Goal: Task Accomplishment & Management: Manage account settings

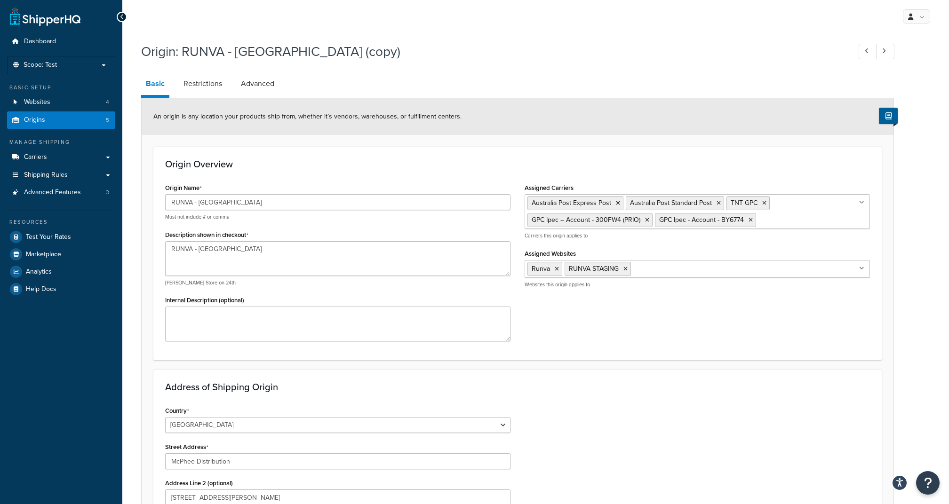
select select "1013"
select select "180"
select select "1013"
select select "180"
click at [153, 84] on link "Basic" at bounding box center [155, 84] width 28 height 25
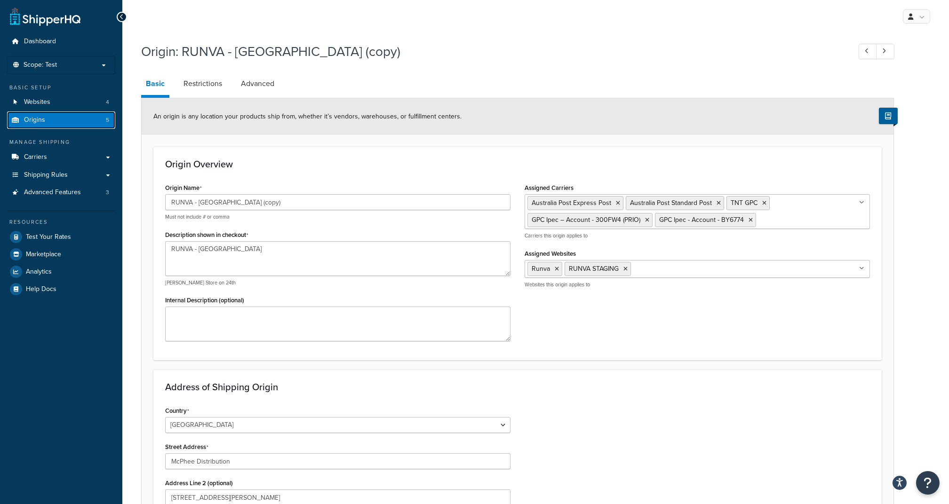
click at [56, 119] on link "Origins 5" at bounding box center [61, 119] width 108 height 17
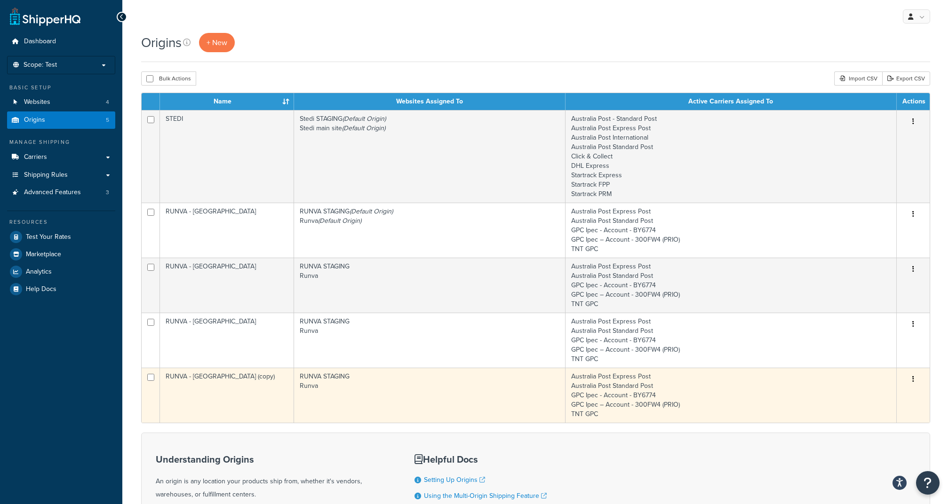
click at [280, 385] on td "RUNVA - [GEOGRAPHIC_DATA] (copy)" at bounding box center [227, 395] width 134 height 55
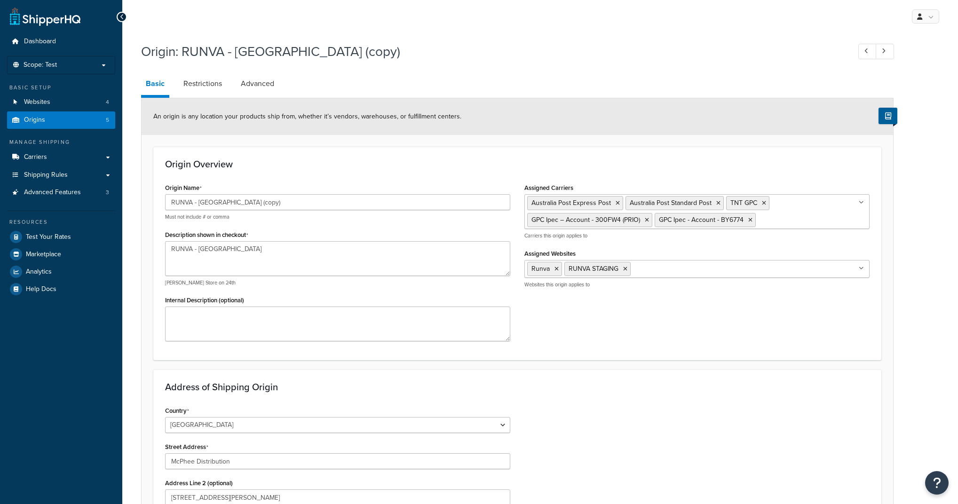
select select "1013"
select select "180"
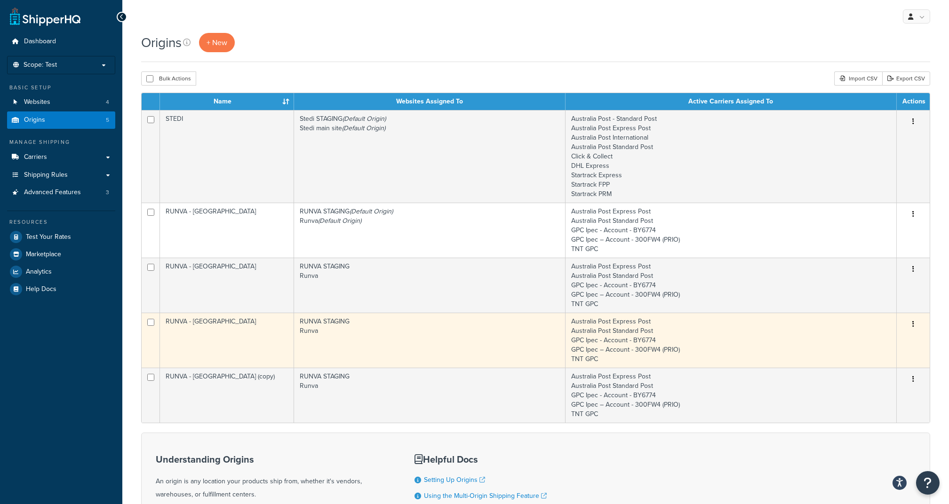
click at [349, 333] on td "RUNVA STAGING Runva" at bounding box center [429, 340] width 271 height 55
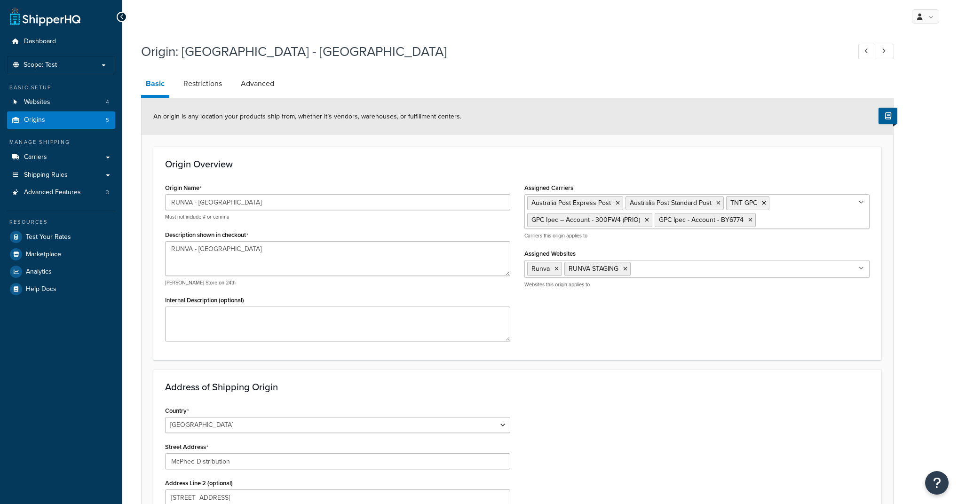
select select "1013"
select select "176"
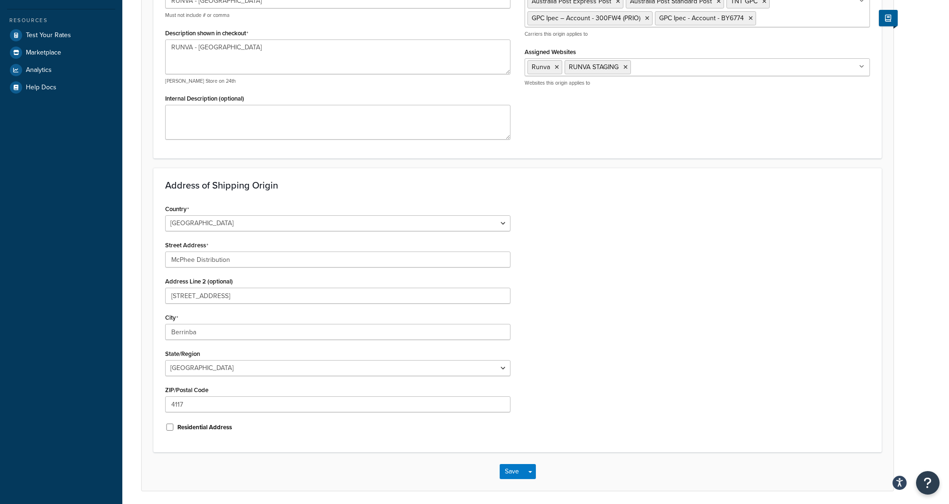
scroll to position [53, 0]
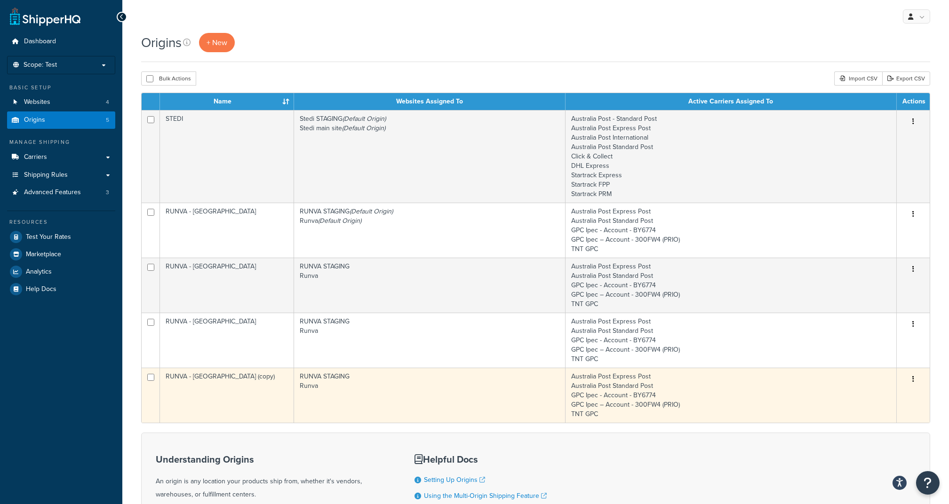
click at [247, 399] on td "RUNVA - Perth (copy)" at bounding box center [227, 395] width 134 height 55
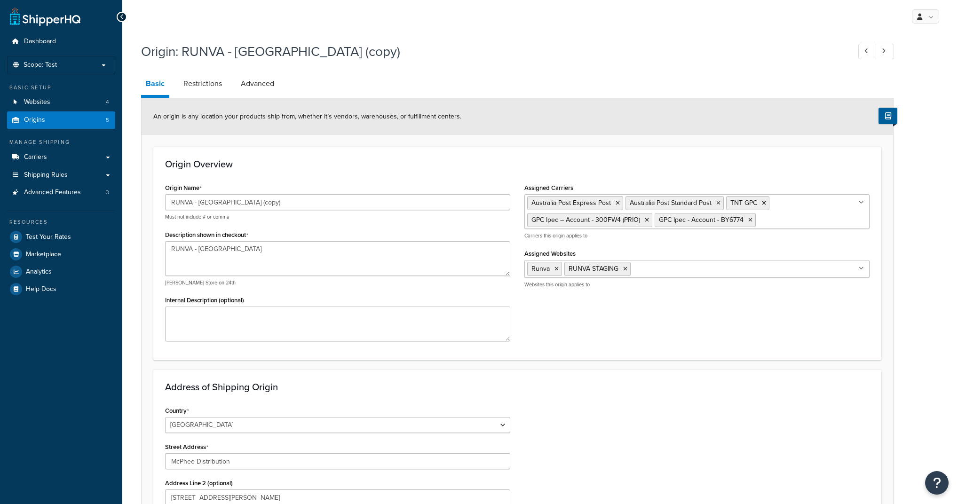
select select "1013"
select select "180"
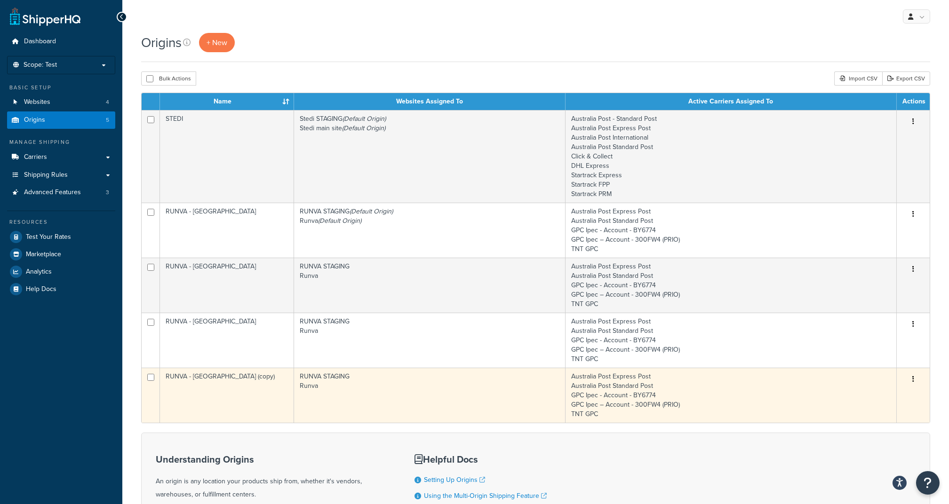
click at [258, 402] on td "RUNVA - Perth (copy)" at bounding box center [227, 395] width 134 height 55
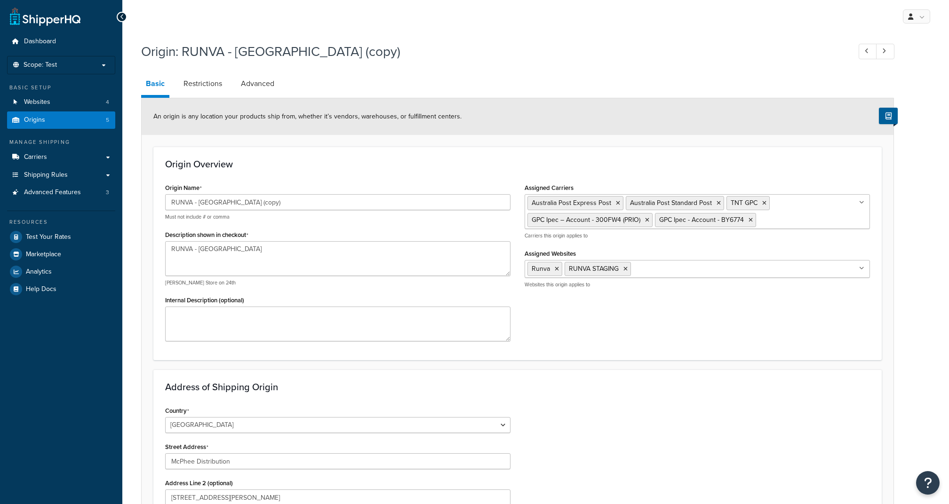
select select "1013"
select select "180"
drag, startPoint x: 247, startPoint y: 201, endPoint x: 198, endPoint y: 197, distance: 49.1
click at [198, 197] on input "RUNVA - Perth (copy)" at bounding box center [337, 202] width 345 height 16
type input "RUNVA - [GEOGRAPHIC_DATA]"
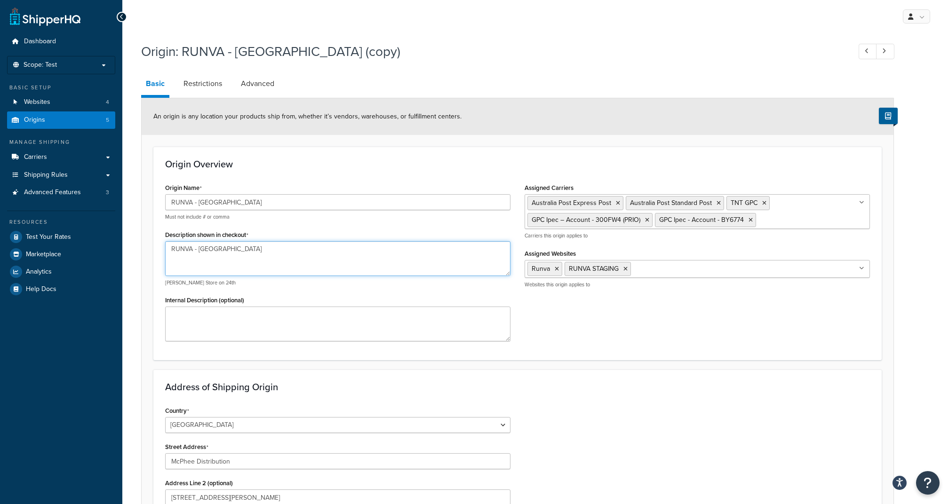
click at [413, 265] on textarea "RUNVA - [GEOGRAPHIC_DATA]" at bounding box center [337, 258] width 345 height 35
paste textarea "Sydney"
type textarea "RUNVA - [GEOGRAPHIC_DATA]"
click at [627, 366] on form "An origin is any location your products ship from, whether it’s vendors, wareho…" at bounding box center [518, 395] width 752 height 595
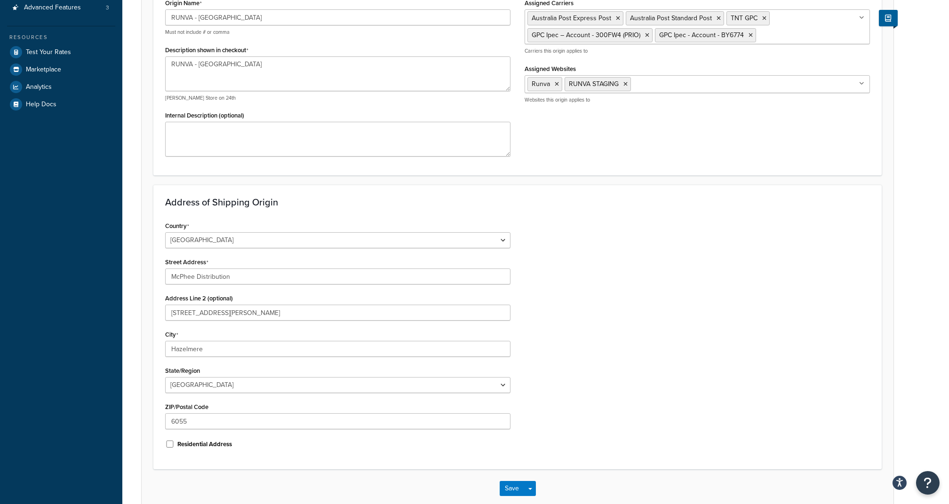
scroll to position [236, 0]
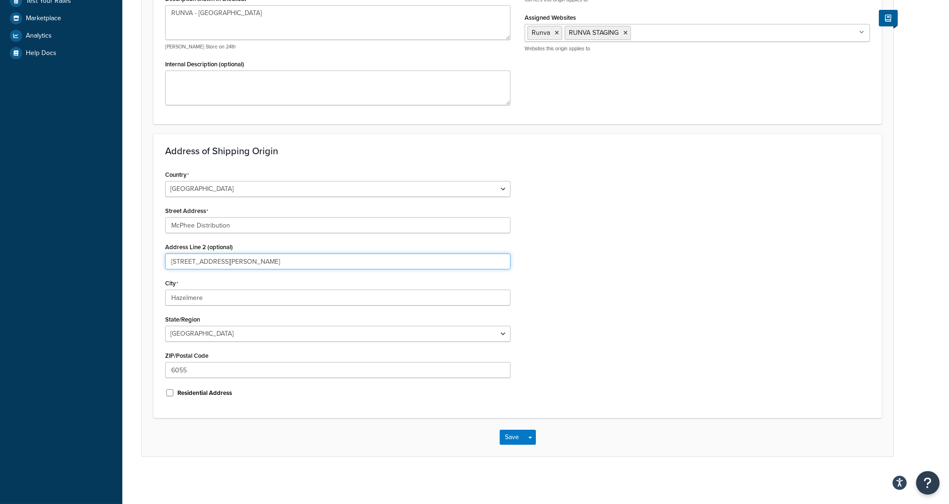
click at [208, 260] on input "164 Talbot Rd" at bounding box center [337, 262] width 345 height 16
paste input "27 Orchard"
type input "127 Orchard Rd"
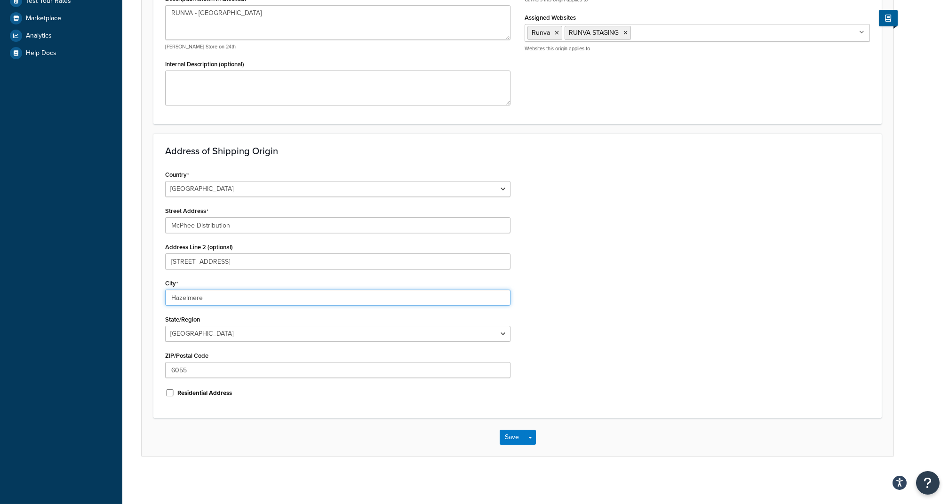
click at [209, 297] on input "Hazelmere" at bounding box center [337, 298] width 345 height 16
paste input "Chester Hill"
type input "Chester Hill"
click at [215, 341] on div "Country United States United Kingdom Afghanistan Åland Islands Albania Algeria …" at bounding box center [337, 287] width 359 height 238
click at [214, 339] on select "Australian Capital Territory New South Wales Northern Territory Queensland Sout…" at bounding box center [337, 334] width 345 height 16
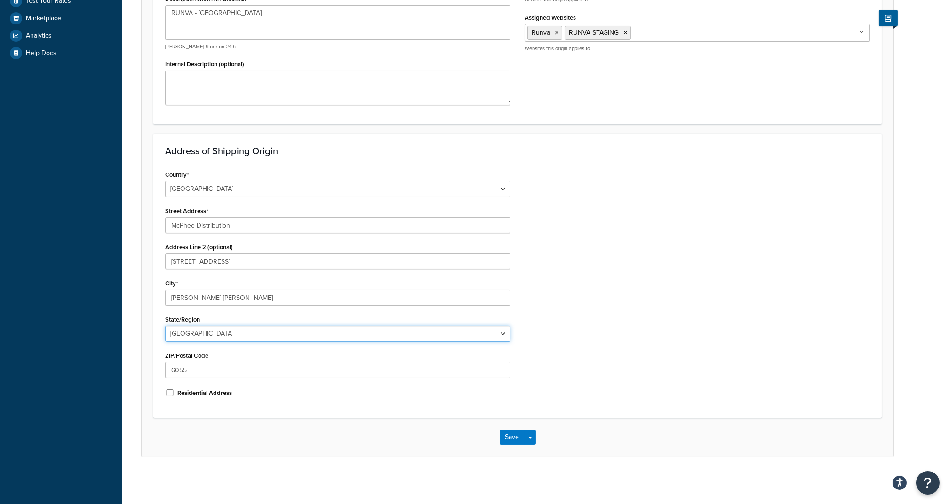
select select "175"
click at [165, 326] on select "Australian Capital Territory New South Wales Northern Territory Queensland Sout…" at bounding box center [337, 334] width 345 height 16
click at [222, 371] on input "6055" at bounding box center [337, 370] width 345 height 16
paste input "2162"
type input "2162"
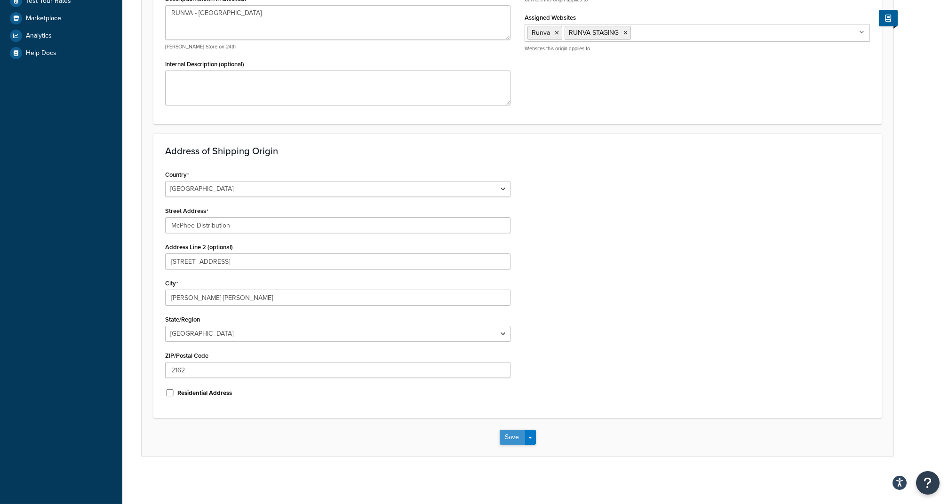
click at [511, 434] on button "Save" at bounding box center [512, 437] width 25 height 15
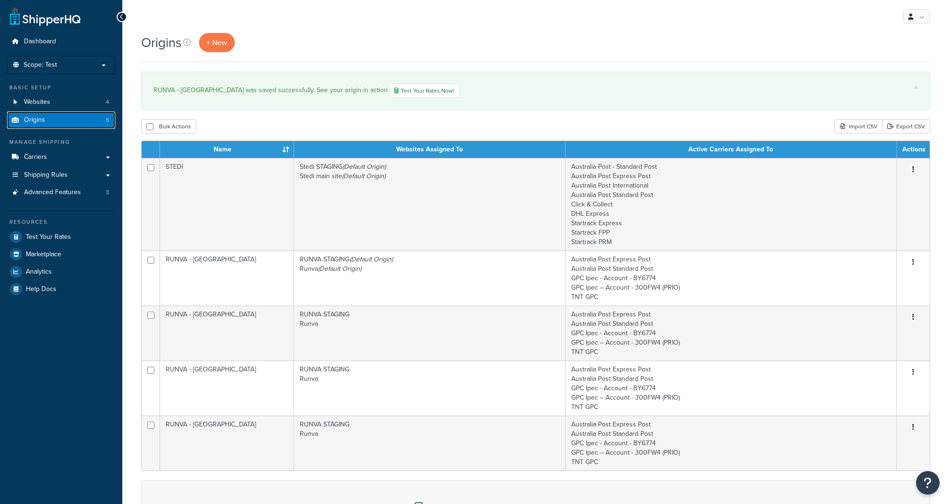
drag, startPoint x: 0, startPoint y: 0, endPoint x: 86, endPoint y: 121, distance: 148.4
click at [86, 121] on link "Origins 5" at bounding box center [61, 119] width 108 height 17
